Goal: Check status: Check status

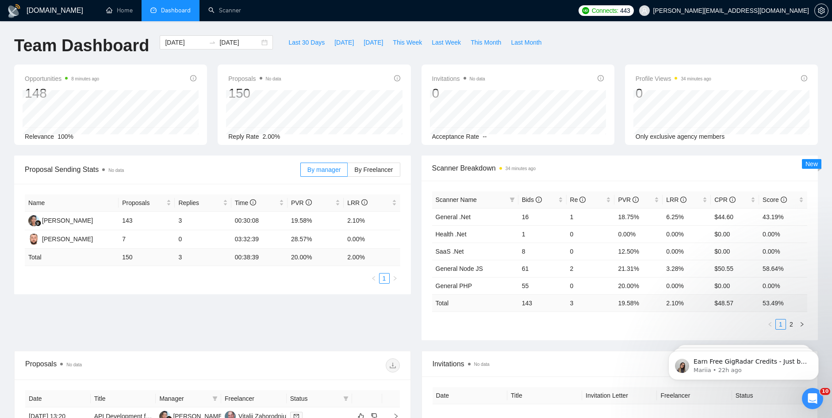
scroll to position [283, 0]
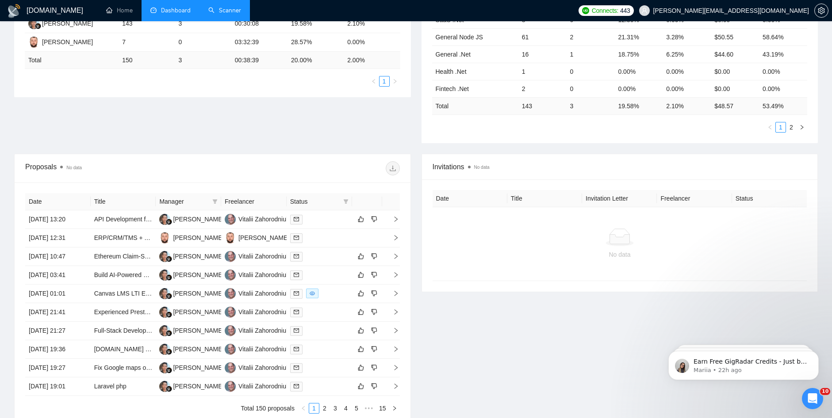
drag, startPoint x: 240, startPoint y: 43, endPoint x: 239, endPoint y: 7, distance: 36.3
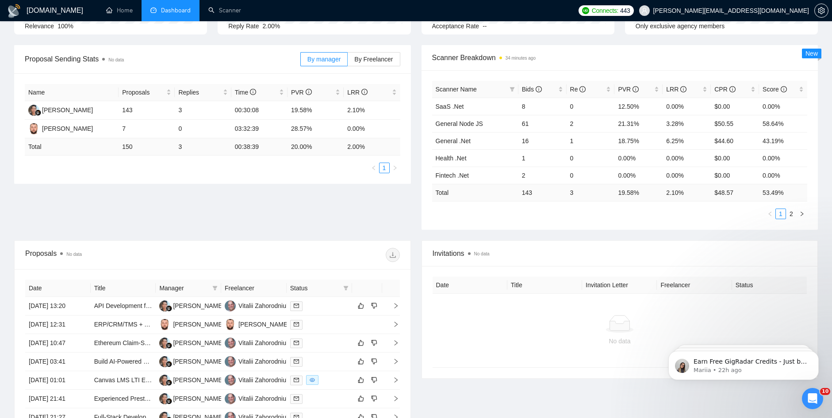
scroll to position [109, 0]
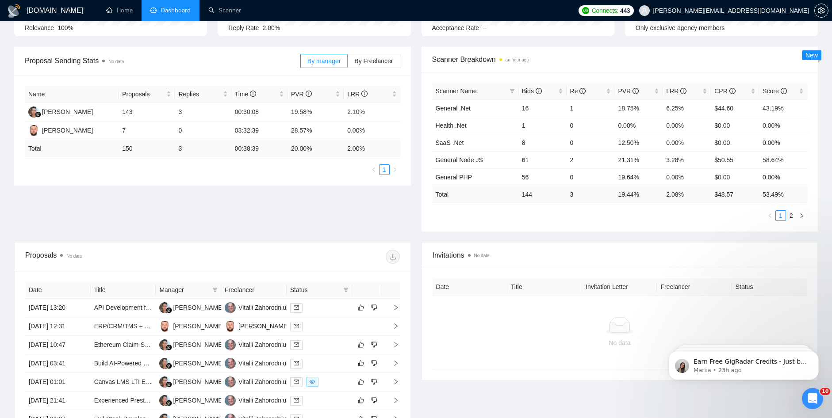
click at [218, 193] on div "Proposal Sending Stats No data By manager By Freelancer Name Proposals Replies …" at bounding box center [416, 145] width 814 height 196
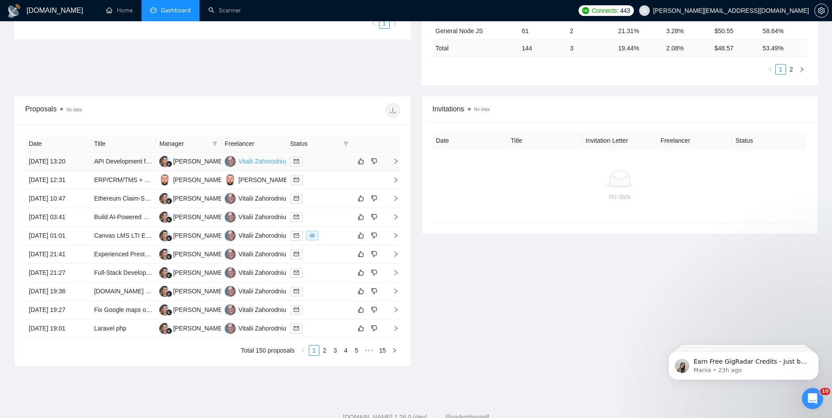
scroll to position [265, 0]
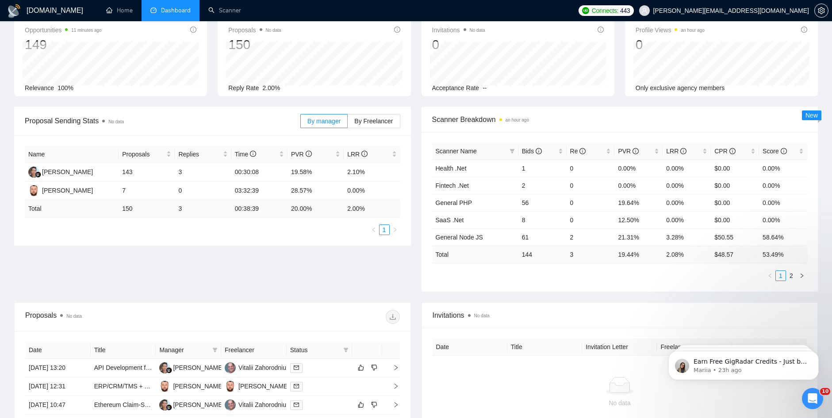
scroll to position [177, 0]
